Goal: Transaction & Acquisition: Download file/media

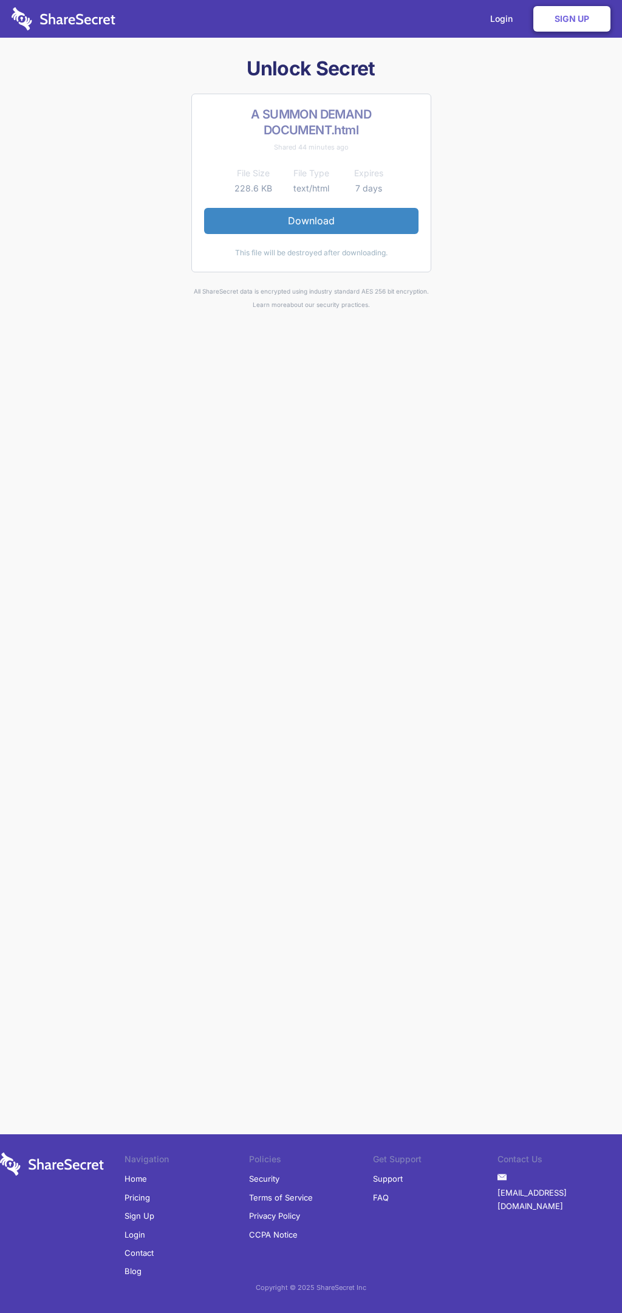
click at [311, 221] on link "Download" at bounding box center [311, 221] width 215 height 26
